Goal: Find contact information: Find contact information

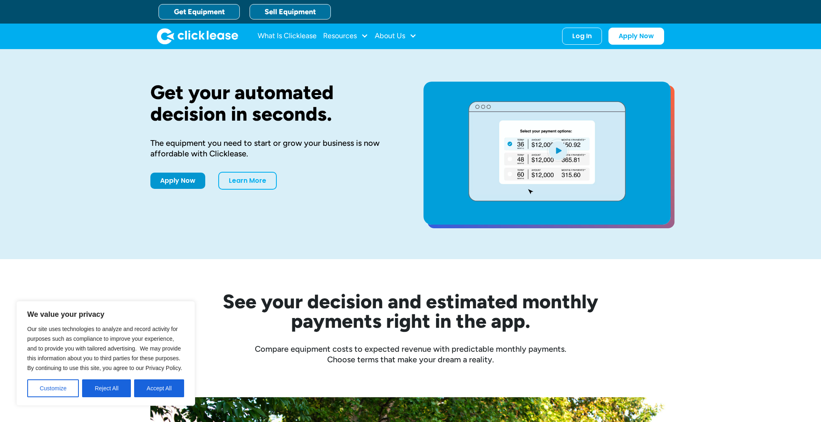
click at [275, 13] on link "Sell Equipment" at bounding box center [289, 11] width 81 height 15
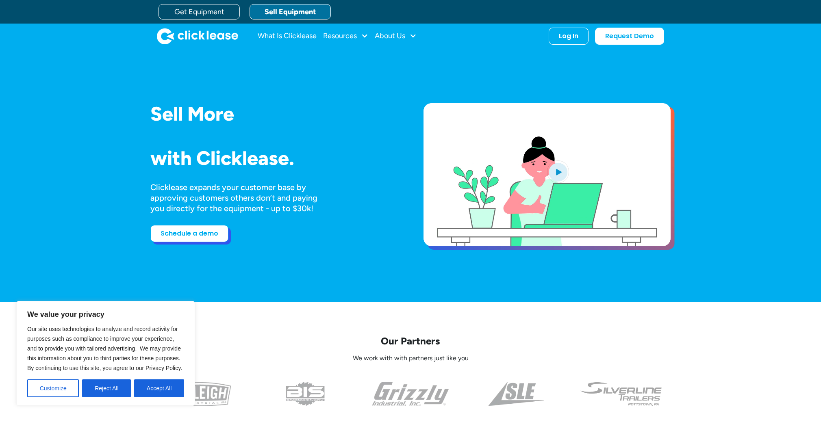
click at [203, 234] on link "Schedule a demo" at bounding box center [189, 233] width 78 height 17
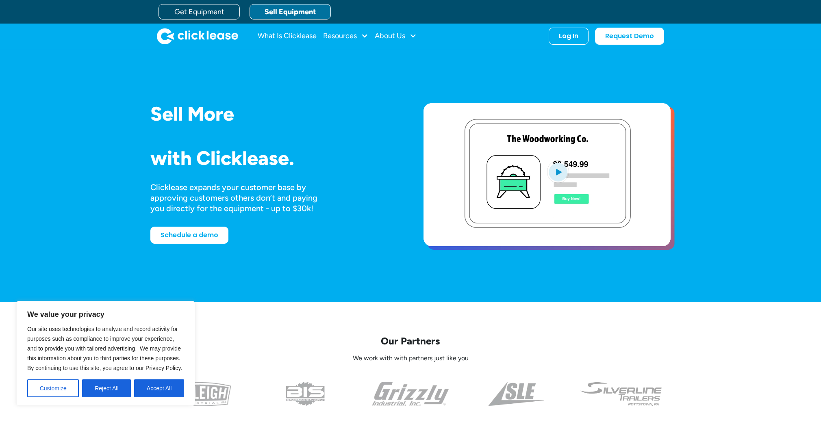
click at [373, 34] on div "What Is Clicklease Resources Blog Case Studies Videos FAQs About Us About Us Ca…" at bounding box center [337, 36] width 159 height 16
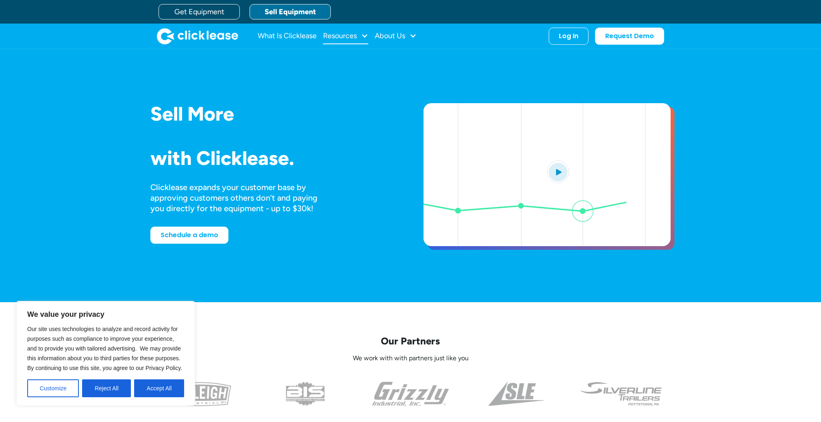
click at [357, 36] on div "Resources" at bounding box center [340, 36] width 34 height 0
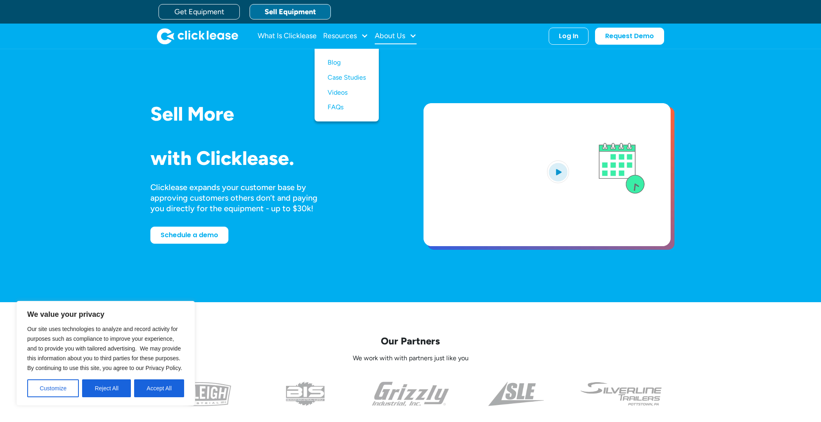
click at [392, 36] on div "About Us" at bounding box center [390, 36] width 30 height 0
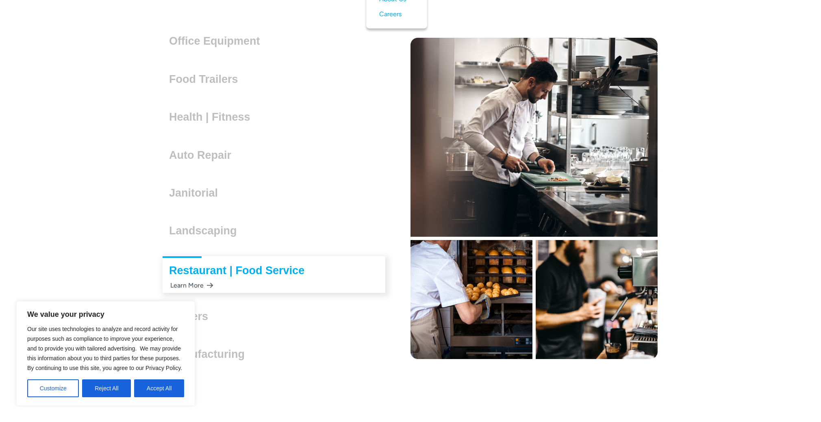
scroll to position [2347, 0]
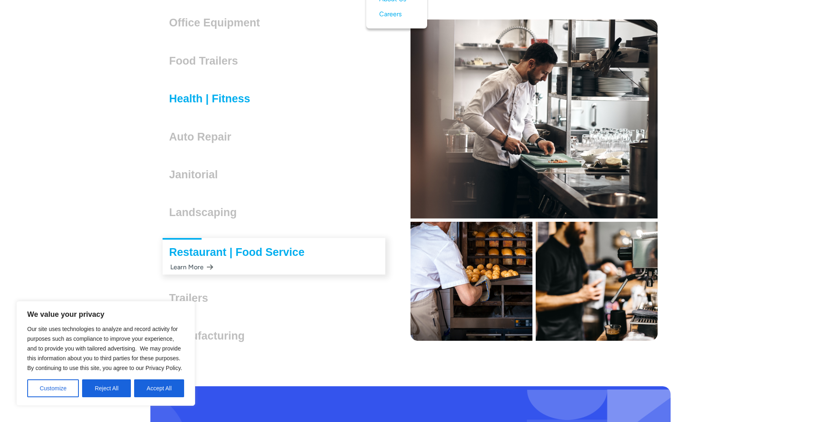
click at [221, 100] on h3 "Health | Fitness" at bounding box center [213, 99] width 88 height 12
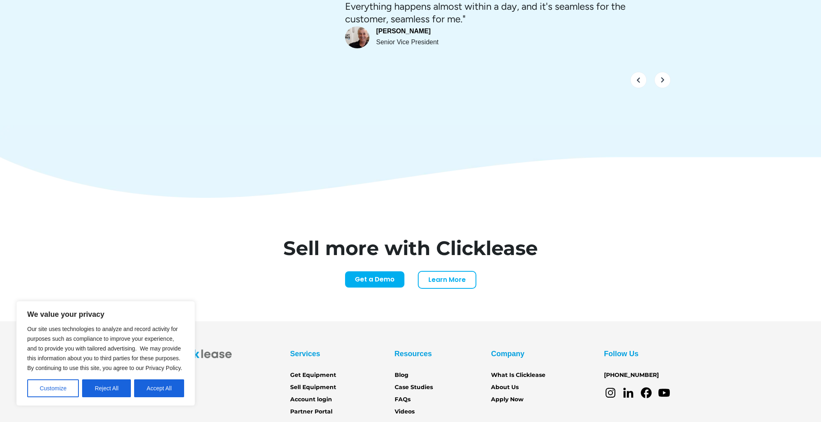
scroll to position [3371, 0]
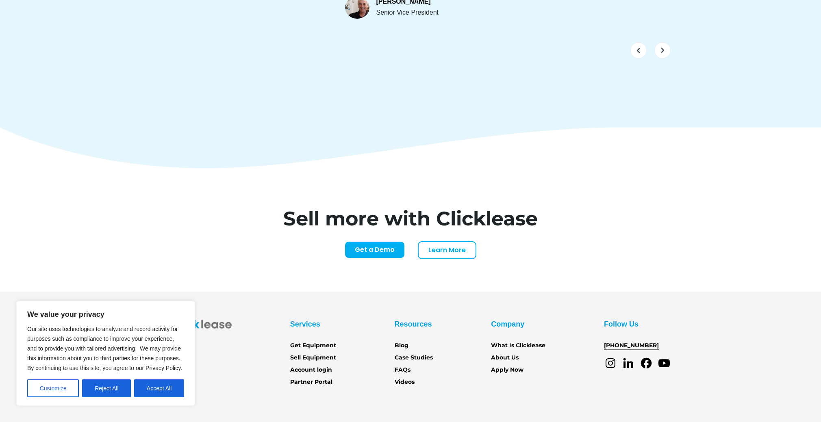
click at [615, 341] on link "[PHONE_NUMBER]" at bounding box center [631, 345] width 55 height 9
